Goal: Task Accomplishment & Management: Manage account settings

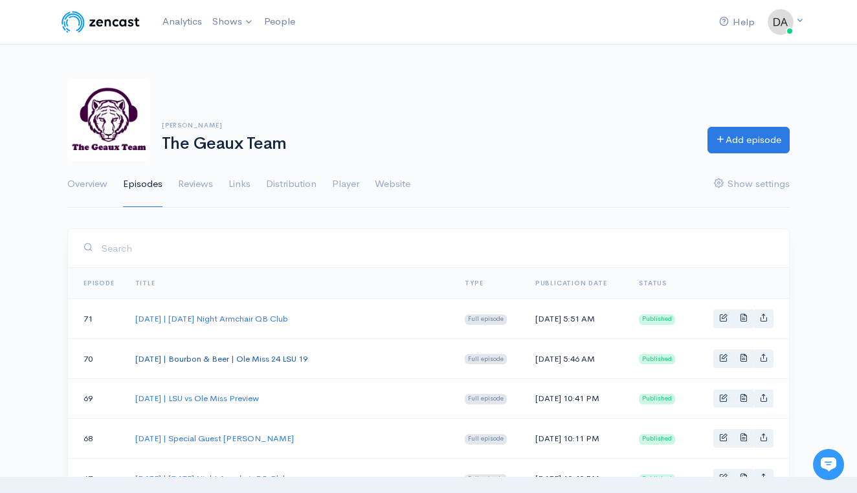
click at [253, 355] on link "[DATE] | Bourbon & Beer | Ole Miss 24 LSU 19" at bounding box center [221, 358] width 172 height 11
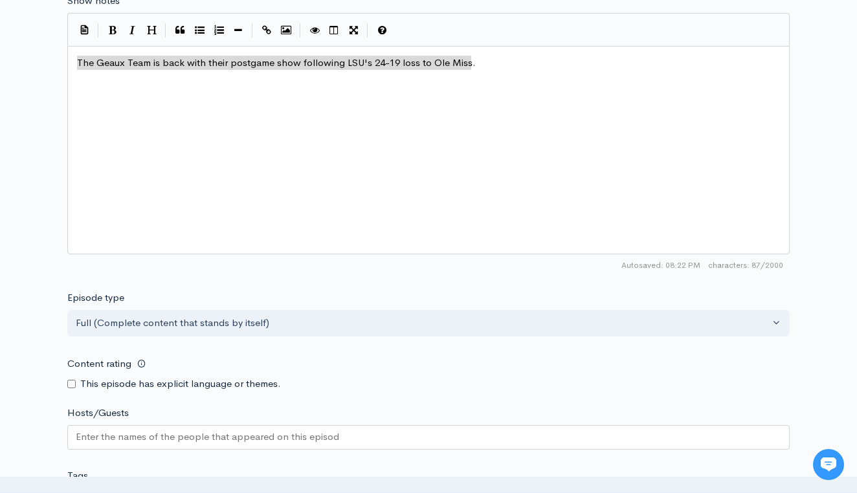
type textarea "The Geaux Team is back with their postgame show following LSU's 24-19 loss to O…"
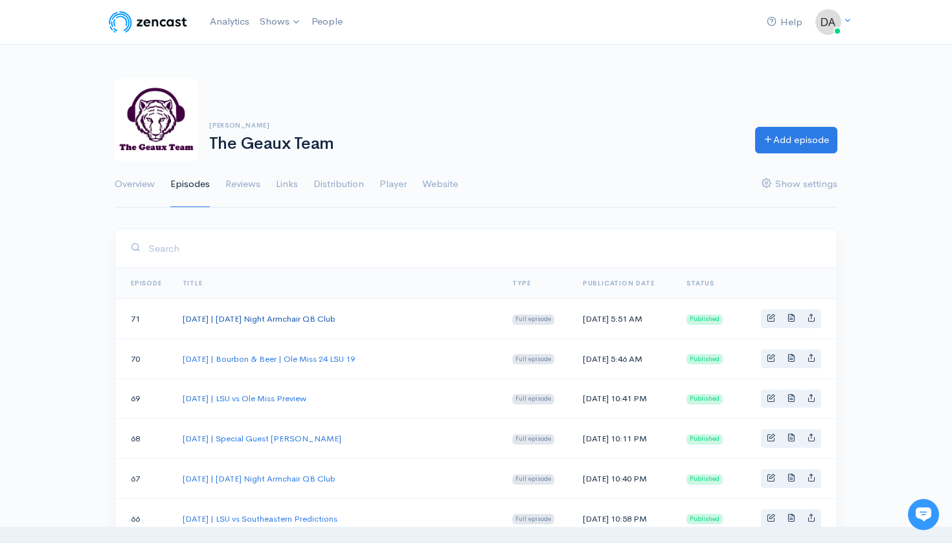
click at [285, 317] on link "September 29, 2025 | Monday Night Armchair QB Club" at bounding box center [259, 318] width 153 height 11
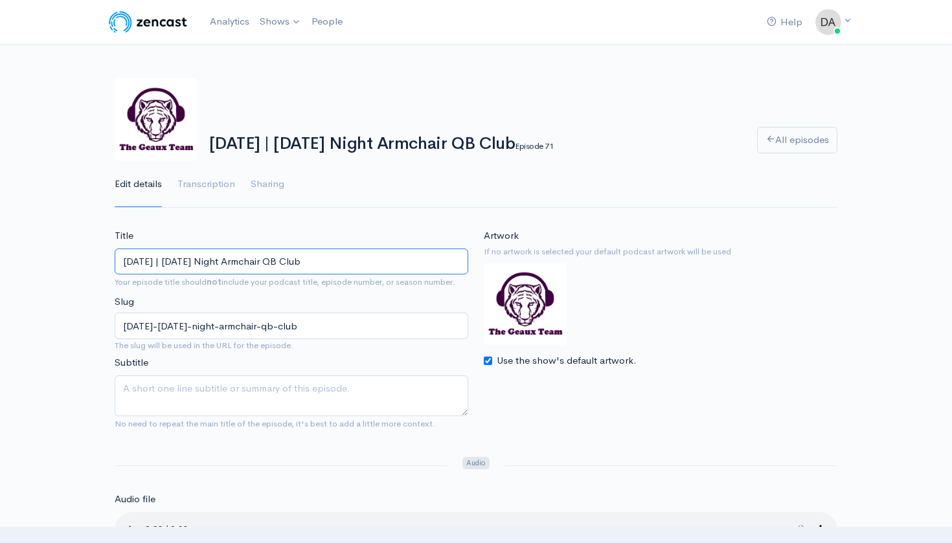
click at [244, 262] on input "September 29, 2025 | Monday Night Armchair QB Club" at bounding box center [291, 262] width 353 height 27
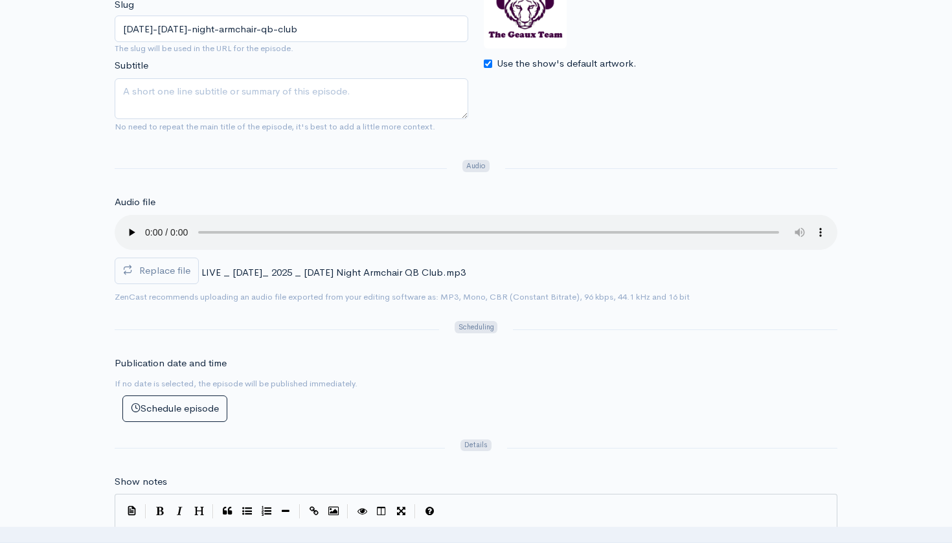
scroll to position [451, 0]
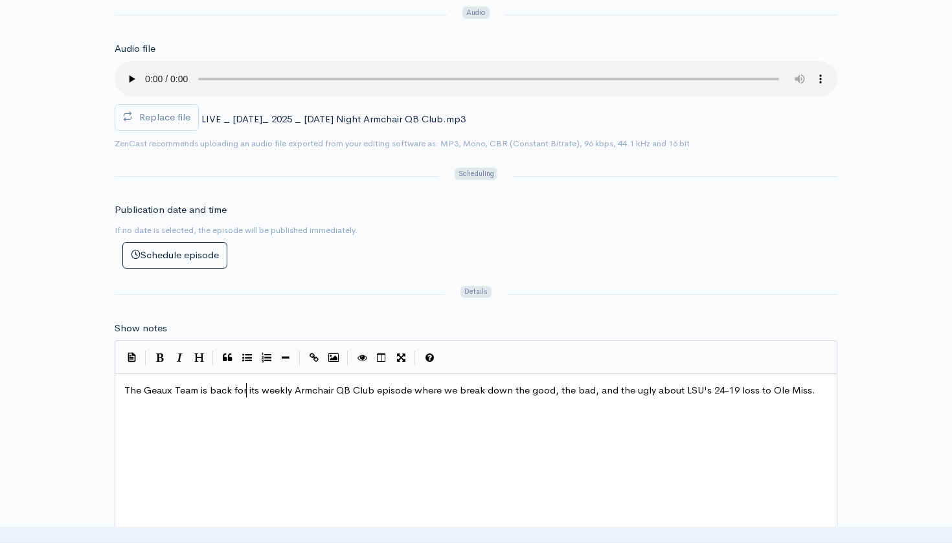
click at [245, 384] on span "The Geaux Team is back for its weekly Armchair QB Club episode where we break d…" at bounding box center [469, 390] width 691 height 12
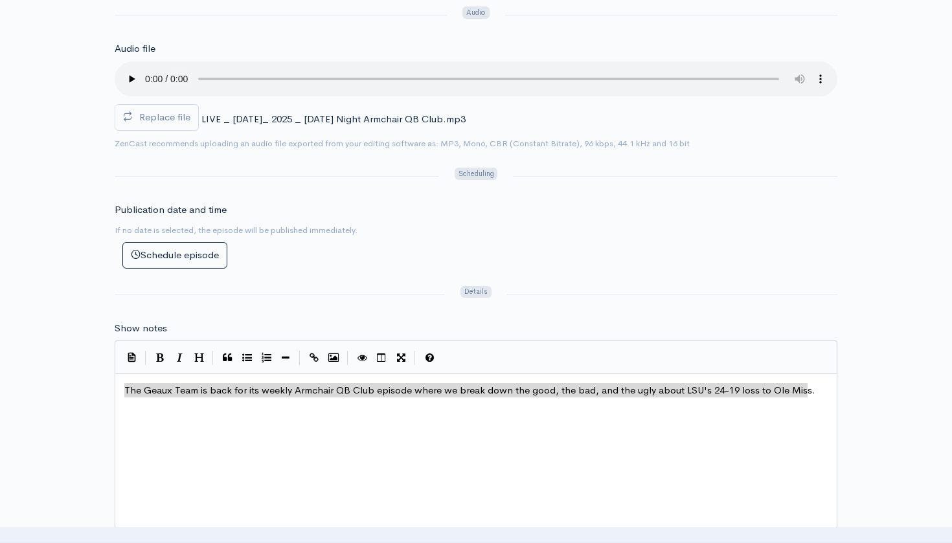
scroll to position [20, 0]
type textarea "The Geaux Team is back for its weekly Armchair QB Club episode where we break d…"
